Goal: Information Seeking & Learning: Learn about a topic

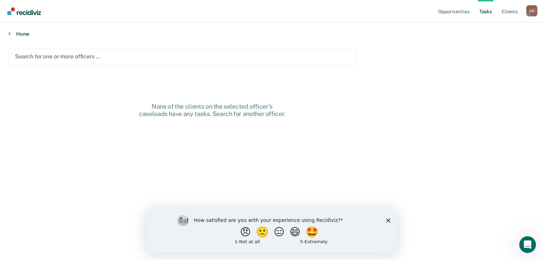
click at [20, 31] on div "Home" at bounding box center [271, 29] width 543 height 15
click at [24, 36] on link "Home" at bounding box center [271, 34] width 526 height 6
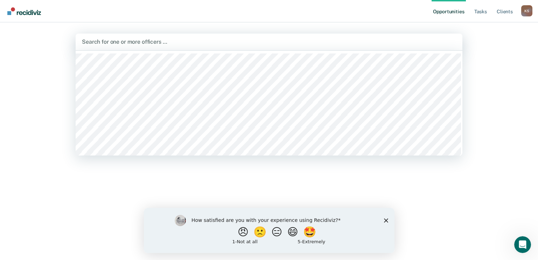
click at [133, 42] on div at bounding box center [269, 42] width 374 height 8
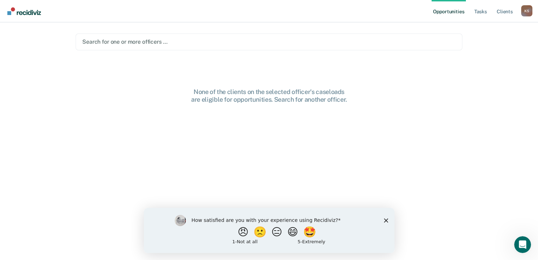
click at [505, 44] on div "Opportunities Tasks Client s Kimberly Sumpter K S Profile How it works Log Out …" at bounding box center [269, 130] width 538 height 260
click at [481, 10] on link "Tasks" at bounding box center [480, 11] width 15 height 22
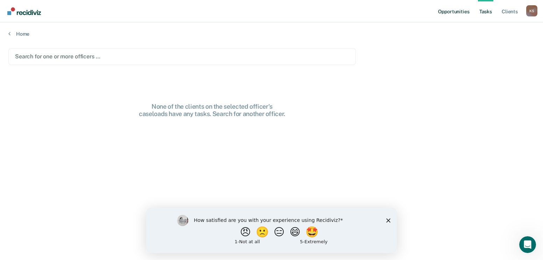
click at [451, 13] on link "Opportunities" at bounding box center [454, 11] width 34 height 22
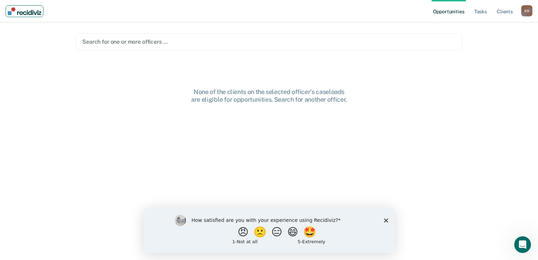
click at [18, 11] on img "Main navigation" at bounding box center [25, 11] width 34 height 8
drag, startPoint x: 97, startPoint y: 188, endPoint x: 62, endPoint y: 169, distance: 39.6
click at [96, 188] on div "None of the clients on the selected officer's caseloads are eligible for opport…" at bounding box center [269, 179] width 387 height 182
click at [445, 12] on link "Opportunities" at bounding box center [448, 11] width 34 height 22
click at [504, 13] on link "Client s" at bounding box center [504, 11] width 19 height 22
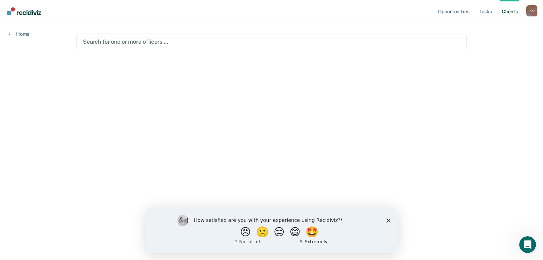
click at [16, 30] on div "Home" at bounding box center [19, 29] width 38 height 15
click at [17, 33] on link "Home" at bounding box center [18, 34] width 21 height 6
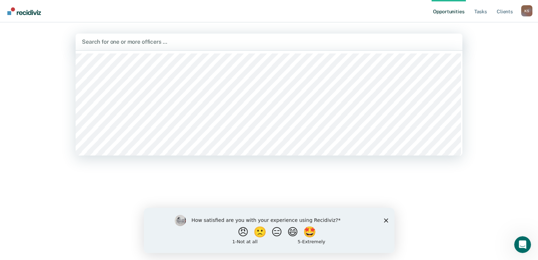
click at [139, 42] on div at bounding box center [269, 42] width 374 height 8
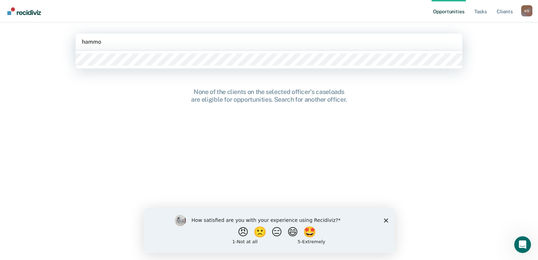
type input "hammon"
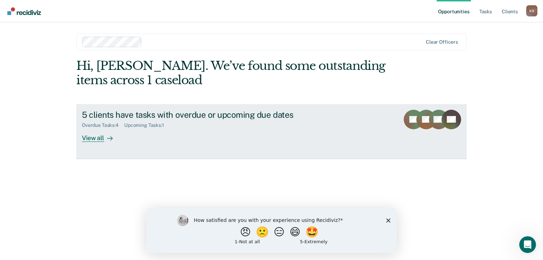
click at [95, 138] on div "View all" at bounding box center [101, 135] width 39 height 14
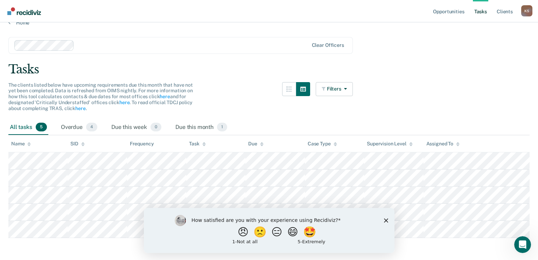
scroll to position [17, 0]
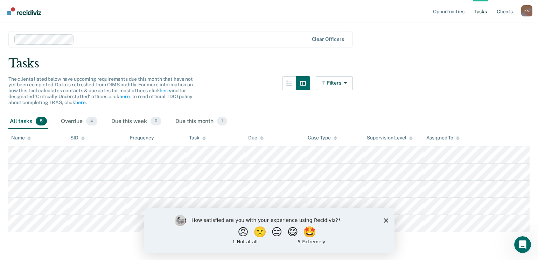
click at [17, 121] on div "All tasks 5" at bounding box center [28, 121] width 40 height 15
click at [82, 123] on div "Overdue 4" at bounding box center [78, 121] width 39 height 15
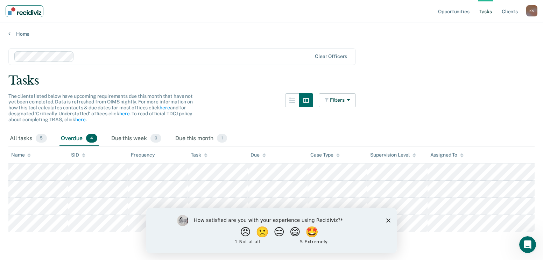
click at [31, 8] on img "Main navigation" at bounding box center [25, 11] width 34 height 8
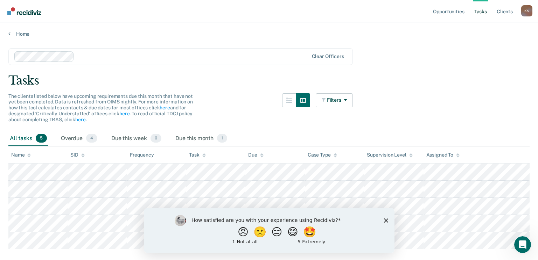
click at [38, 18] on nav "Opportunities Tasks Client s Kimberly Sumpter K S Profile How it works Log Out" at bounding box center [269, 11] width 538 height 22
click at [21, 34] on link "Home" at bounding box center [268, 34] width 521 height 6
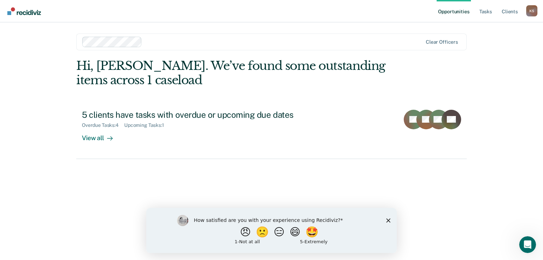
click at [388, 222] on icon "Close survey" at bounding box center [388, 220] width 4 height 4
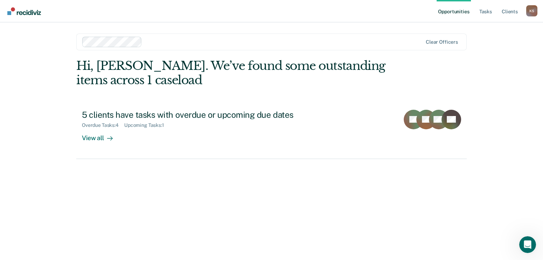
click at [455, 13] on link "Opportunities" at bounding box center [454, 11] width 34 height 22
click at [481, 10] on link "Tasks" at bounding box center [485, 11] width 15 height 22
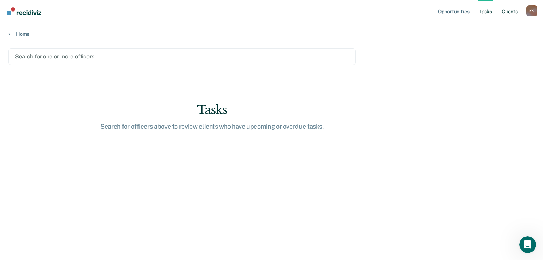
click at [512, 12] on link "Client s" at bounding box center [509, 11] width 19 height 22
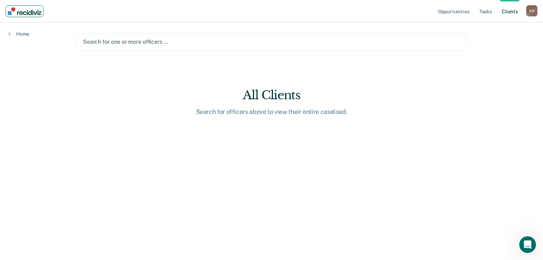
click at [21, 10] on img "Main navigation" at bounding box center [25, 11] width 34 height 8
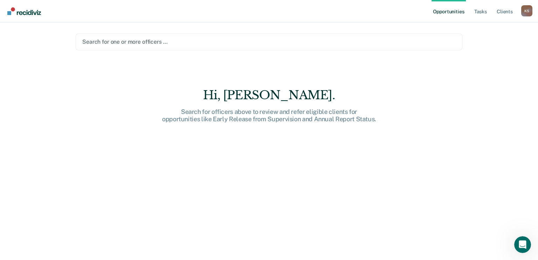
click at [438, 10] on link "Opportunities" at bounding box center [448, 11] width 34 height 22
click at [525, 9] on div "K S" at bounding box center [526, 10] width 11 height 11
click at [482, 26] on link "Profile" at bounding box center [498, 29] width 56 height 6
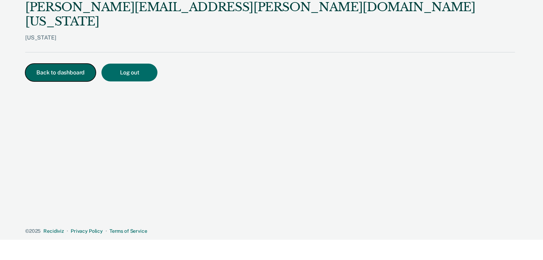
click at [52, 64] on button "Back to dashboard" at bounding box center [60, 73] width 71 height 18
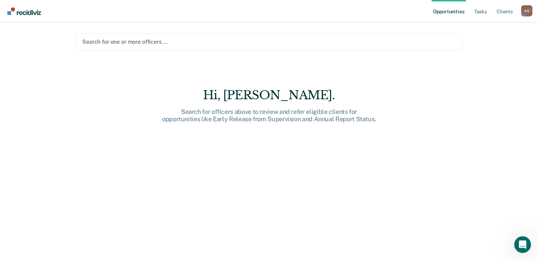
click at [455, 14] on link "Opportunities" at bounding box center [448, 11] width 34 height 22
click at [452, 7] on link "Opportunities" at bounding box center [448, 11] width 34 height 22
click at [483, 12] on link "Tasks" at bounding box center [480, 11] width 15 height 22
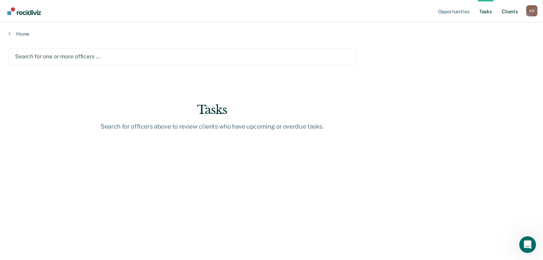
click at [513, 14] on link "Client s" at bounding box center [509, 11] width 19 height 22
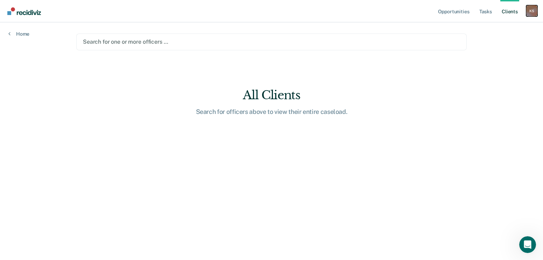
click at [530, 14] on div "K S" at bounding box center [531, 10] width 11 height 11
click at [503, 35] on link "How it works" at bounding box center [504, 37] width 56 height 6
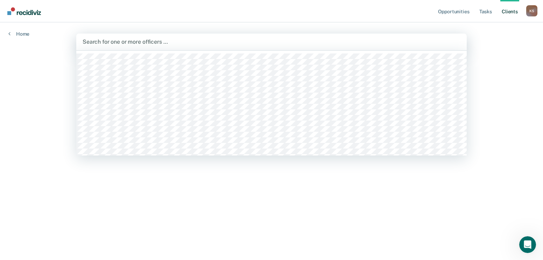
click at [135, 42] on div at bounding box center [272, 42] width 378 height 8
type input "hamm"
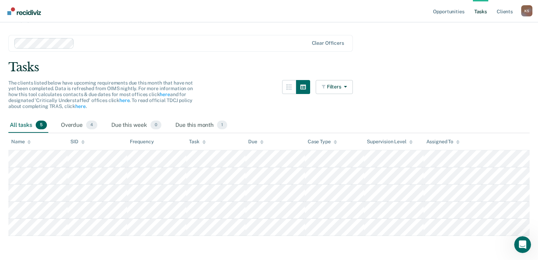
scroll to position [17, 0]
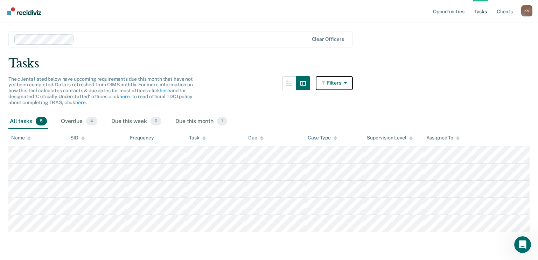
click at [339, 82] on button "Filters" at bounding box center [334, 83] width 37 height 14
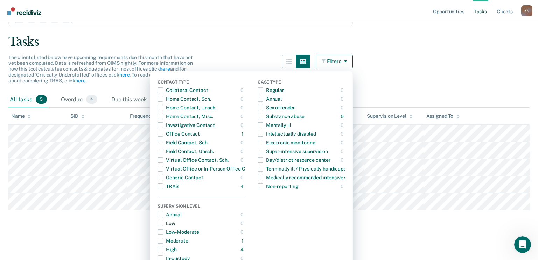
scroll to position [0, 0]
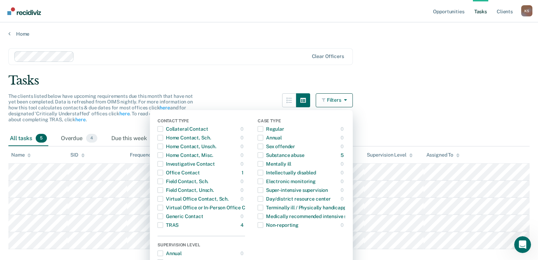
click at [457, 83] on div "Tasks" at bounding box center [268, 80] width 521 height 14
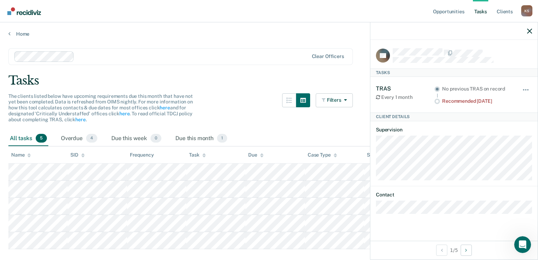
click at [264, 73] on main "Clear officers Tasks The clients listed below have upcoming requirements due th…" at bounding box center [269, 156] width 538 height 238
click at [528, 31] on icon "button" at bounding box center [529, 31] width 5 height 5
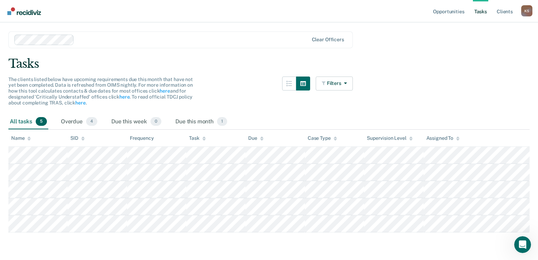
scroll to position [17, 0]
click at [166, 92] on link "here" at bounding box center [165, 91] width 10 height 6
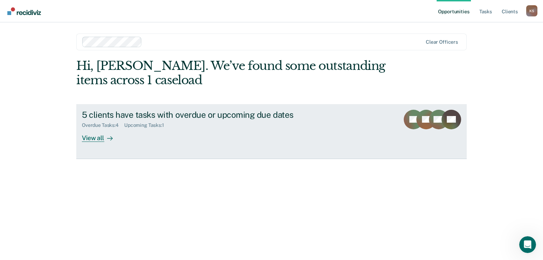
click at [150, 127] on div "Upcoming Tasks : 1" at bounding box center [146, 125] width 45 height 6
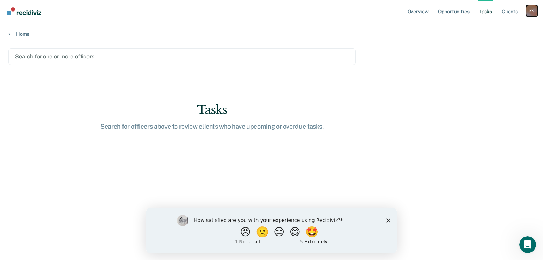
click at [534, 11] on div "K S" at bounding box center [531, 10] width 11 height 11
click at [488, 47] on link "Log Out" at bounding box center [504, 46] width 56 height 6
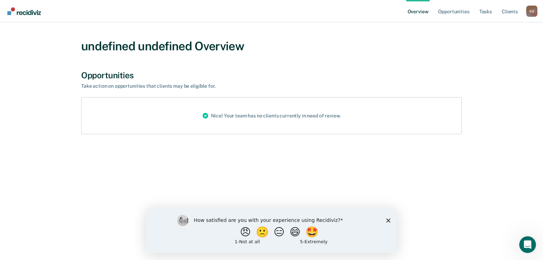
drag, startPoint x: 389, startPoint y: 220, endPoint x: 385, endPoint y: 222, distance: 4.7
click at [387, 221] on icon "Close survey" at bounding box center [388, 220] width 4 height 4
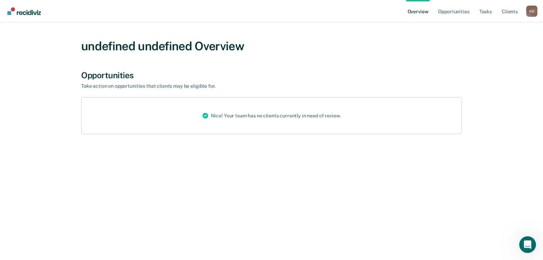
click at [424, 12] on link "Overview" at bounding box center [418, 11] width 24 height 22
click at [454, 8] on link "Opportunities" at bounding box center [454, 11] width 34 height 22
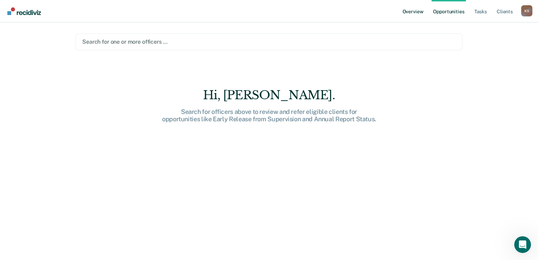
click at [410, 15] on link "Overview" at bounding box center [413, 11] width 24 height 22
